Goal: Task Accomplishment & Management: Manage account settings

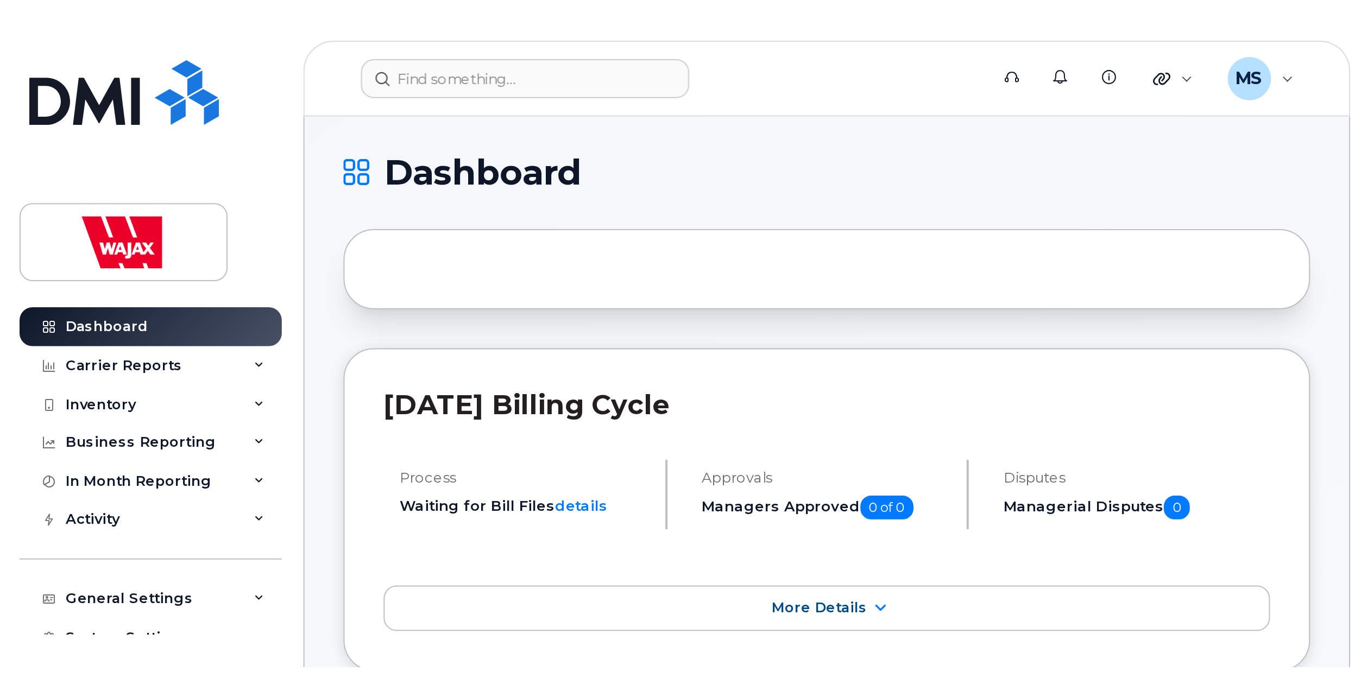
scroll to position [978, 0]
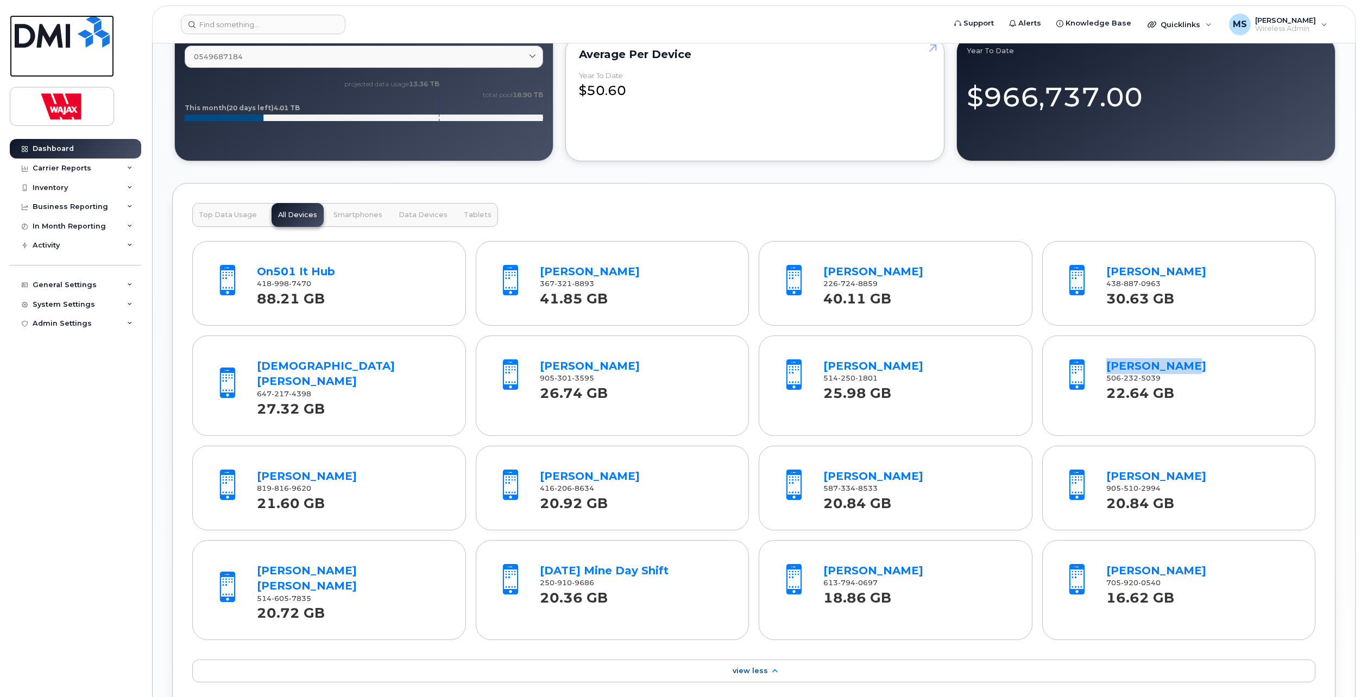
click at [43, 47] on link at bounding box center [62, 46] width 104 height 62
click at [49, 153] on div "Dashboard" at bounding box center [53, 148] width 41 height 9
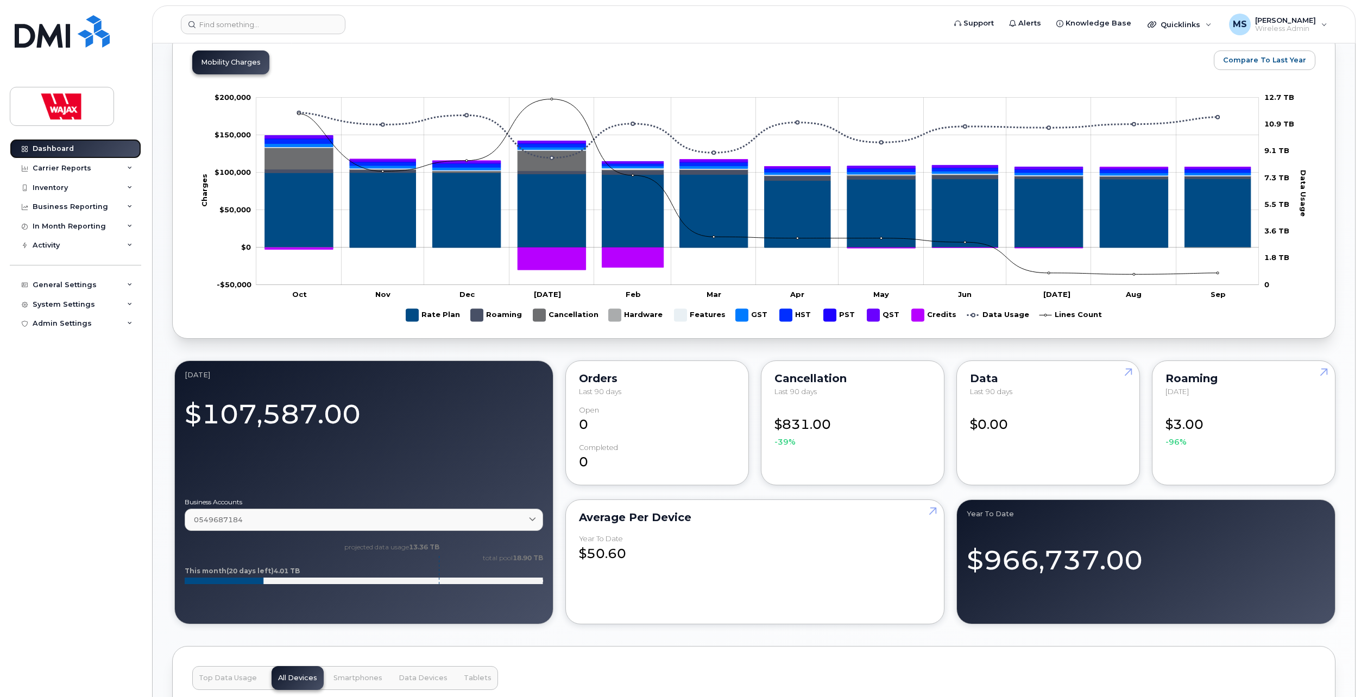
scroll to position [489, 0]
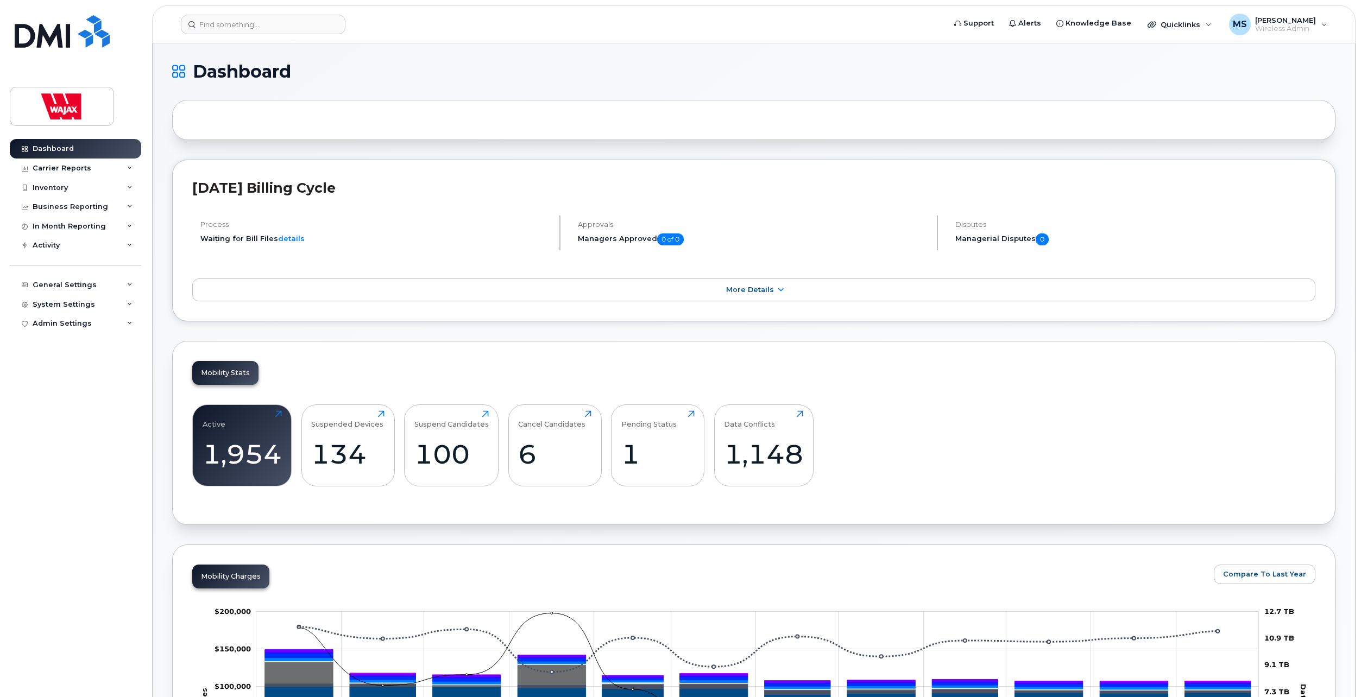
click at [386, 387] on div "Mobility Stats Active 1,954 Click to view more Suspended Devices 134 Click to v…" at bounding box center [754, 433] width 1164 height 184
click at [379, 412] on div "Suspended Devices" at bounding box center [347, 420] width 72 height 18
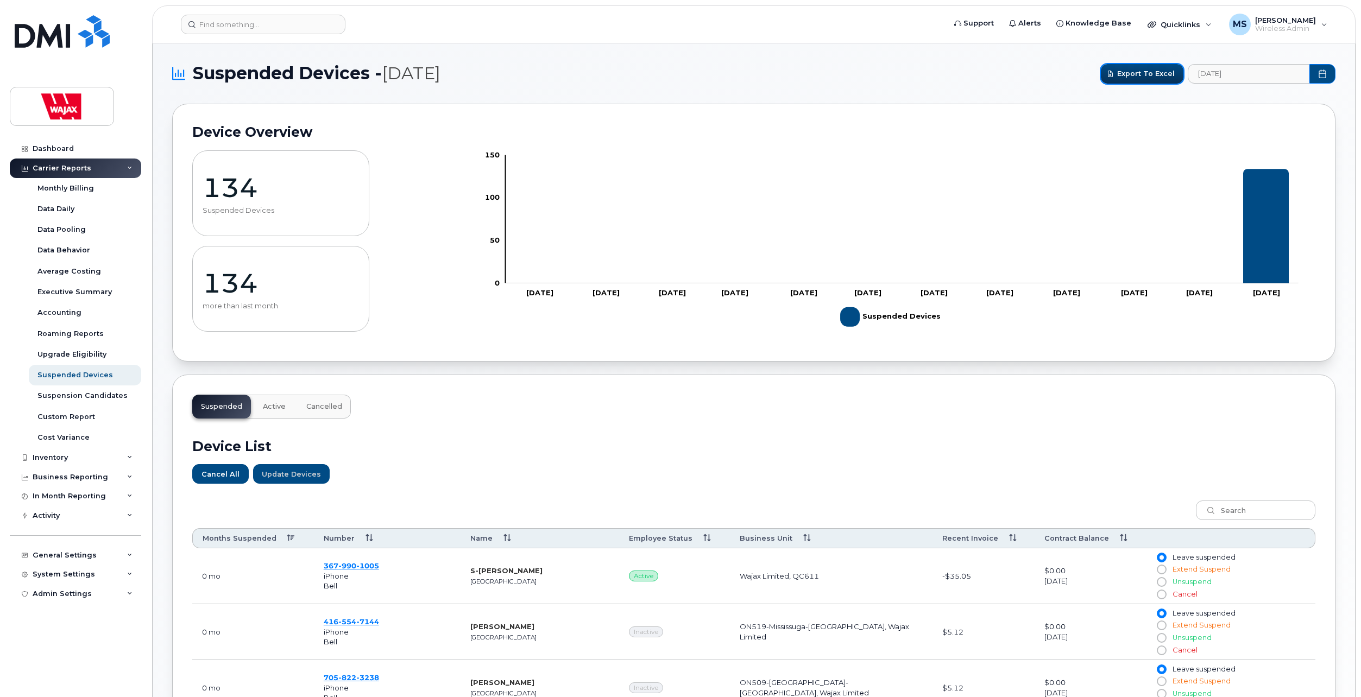
click at [1149, 74] on span "Export to Excel" at bounding box center [1146, 73] width 58 height 10
click at [51, 148] on div "Dashboard" at bounding box center [53, 148] width 41 height 9
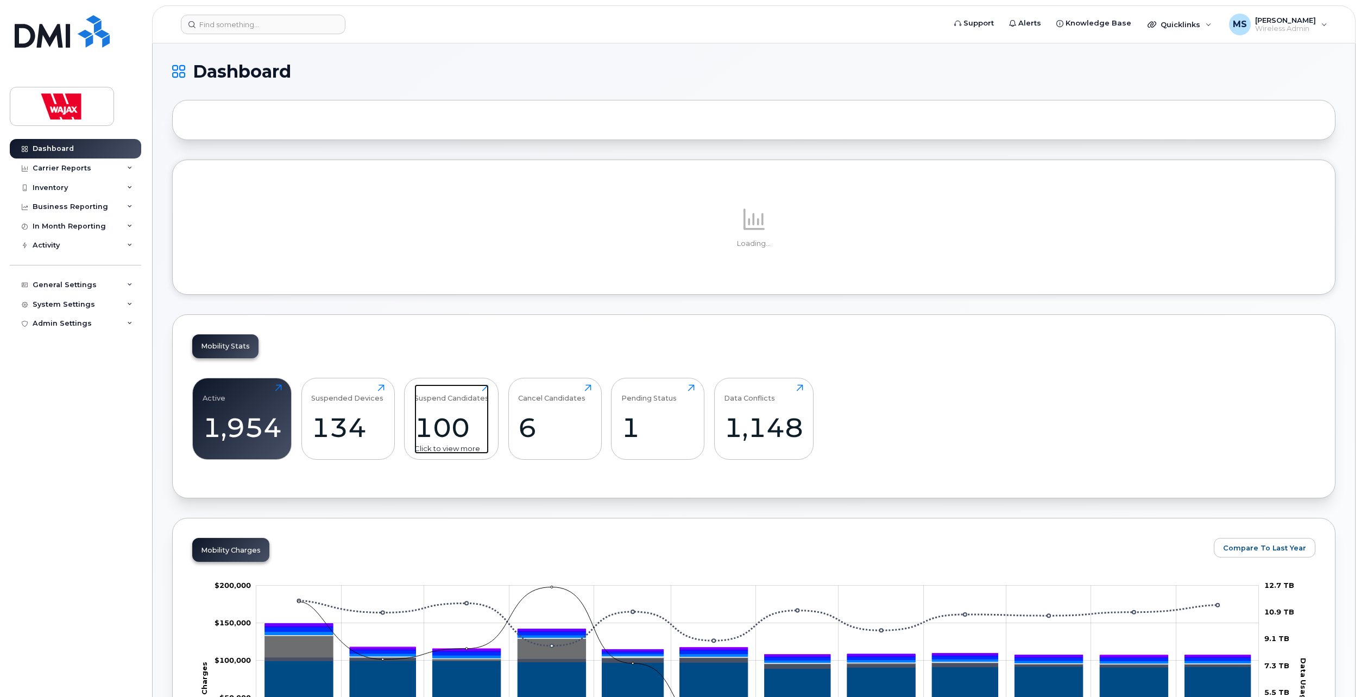
click at [485, 389] on div "Mobility Stats Active 1,954 Click to view more Suspended Devices 134 Click to v…" at bounding box center [754, 407] width 1164 height 184
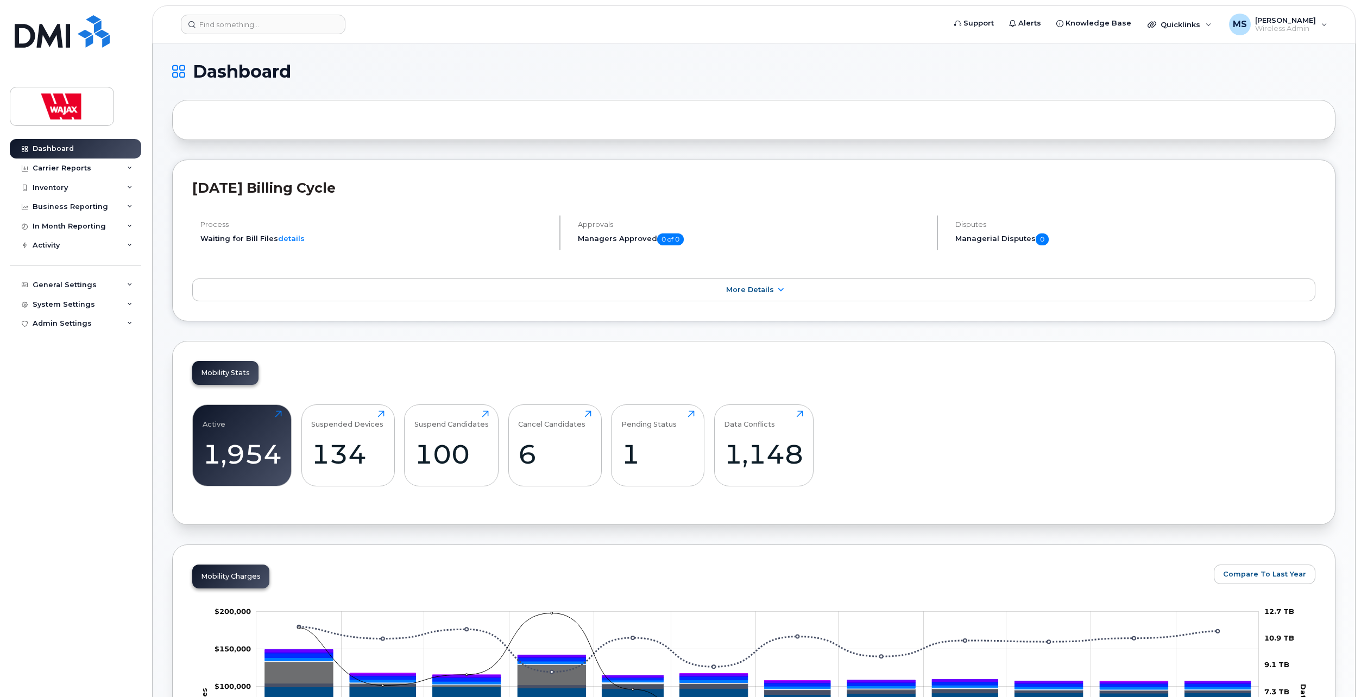
click at [489, 416] on div "Suspend Candidates 100 Click to view more" at bounding box center [451, 446] width 95 height 82
click at [484, 414] on div "Suspend Candidates" at bounding box center [451, 420] width 74 height 18
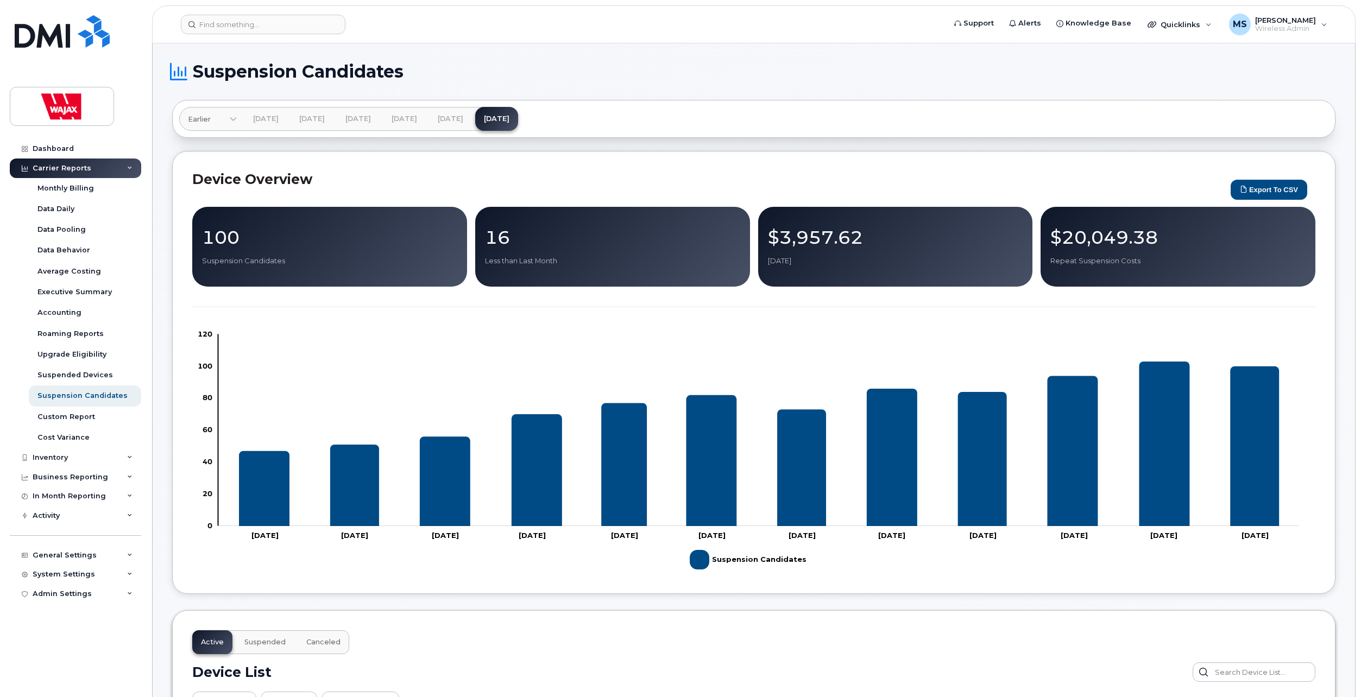
click at [49, 171] on div "Carrier Reports" at bounding box center [62, 168] width 59 height 9
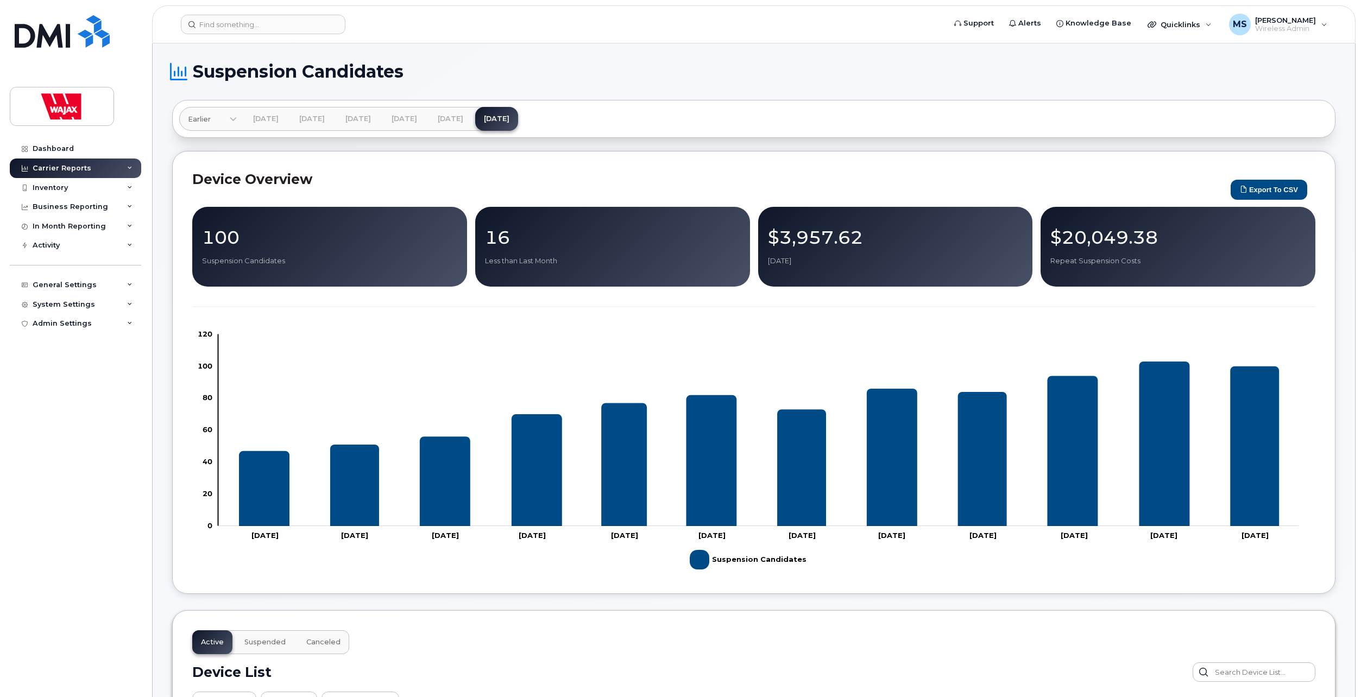
click at [71, 133] on div "Dashboard Carrier Reports Monthly Billing Data Daily Data Pooling Data Behavior…" at bounding box center [73, 348] width 147 height 697
click at [68, 142] on link "Dashboard" at bounding box center [75, 149] width 131 height 20
click at [68, 166] on div "Carrier Reports" at bounding box center [62, 168] width 59 height 9
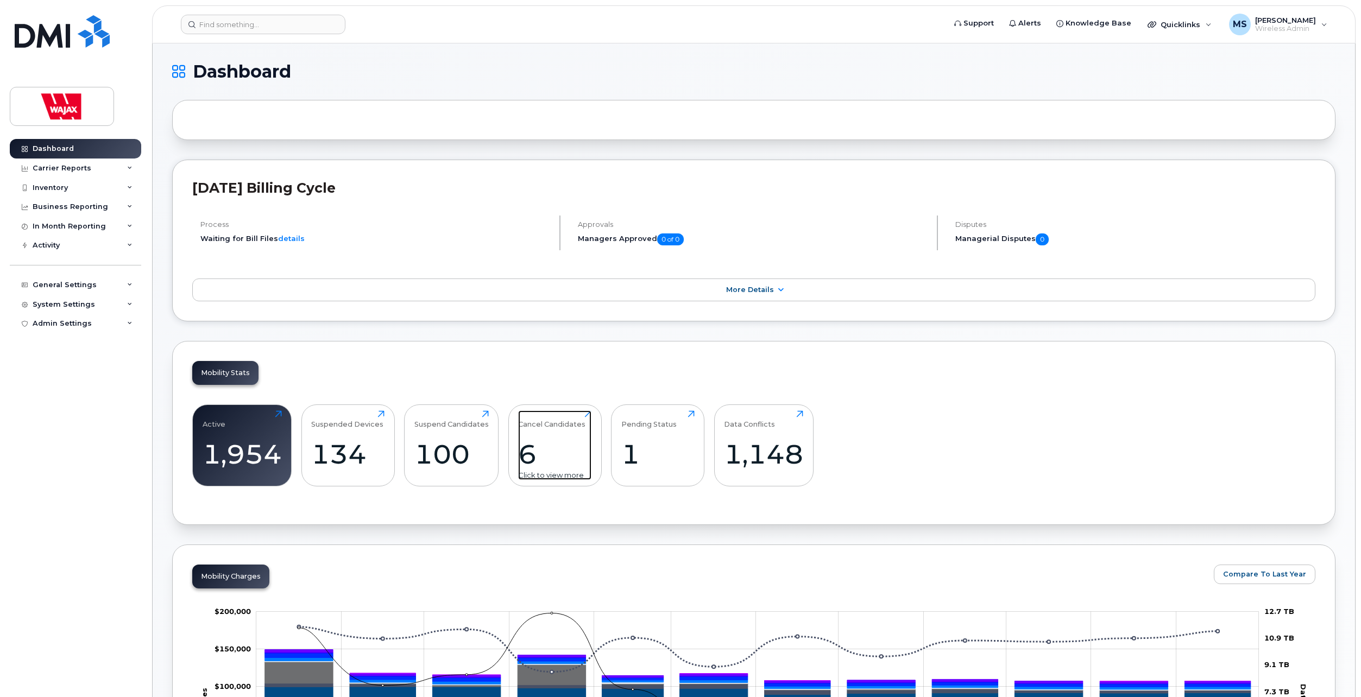
click at [531, 450] on div "6" at bounding box center [554, 454] width 73 height 32
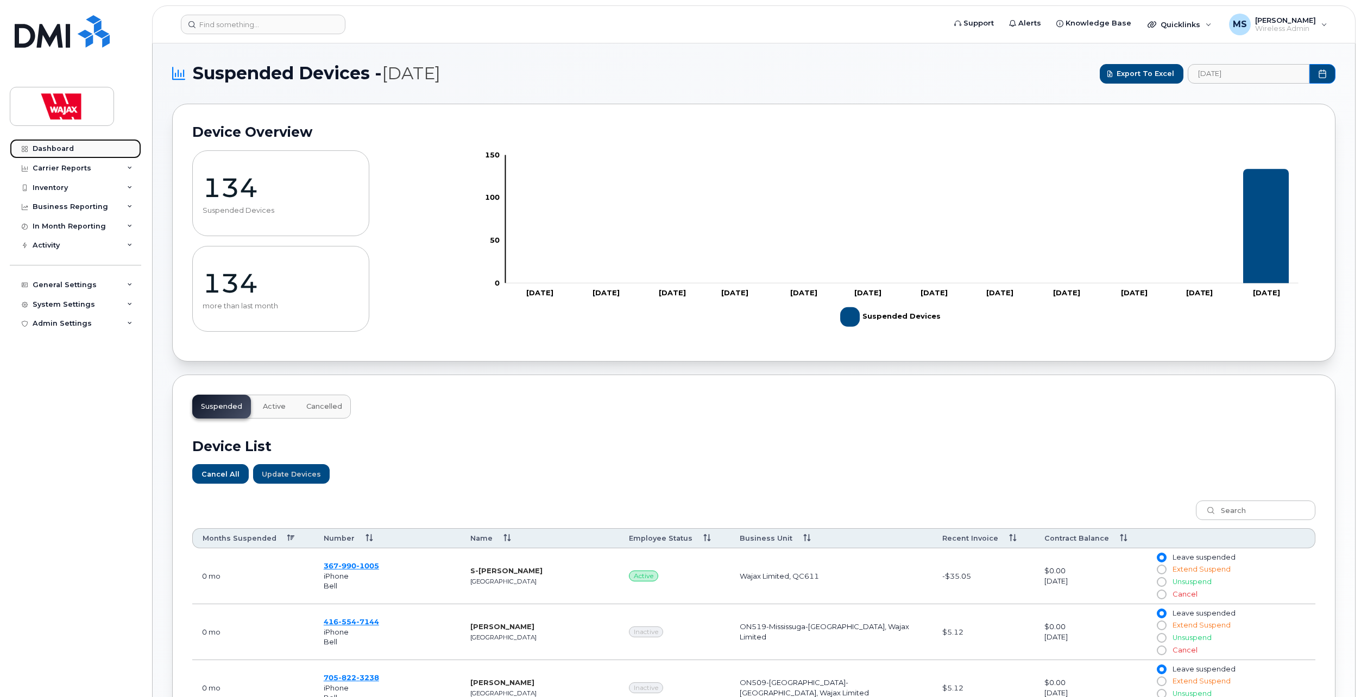
click at [60, 150] on div "Dashboard" at bounding box center [53, 148] width 41 height 9
